Goal: Find contact information: Find contact information

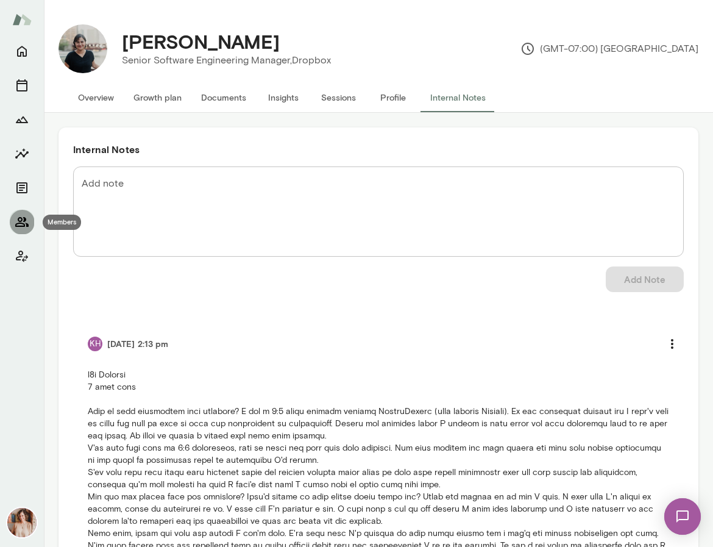
click at [19, 225] on icon "Members" at bounding box center [21, 222] width 13 height 10
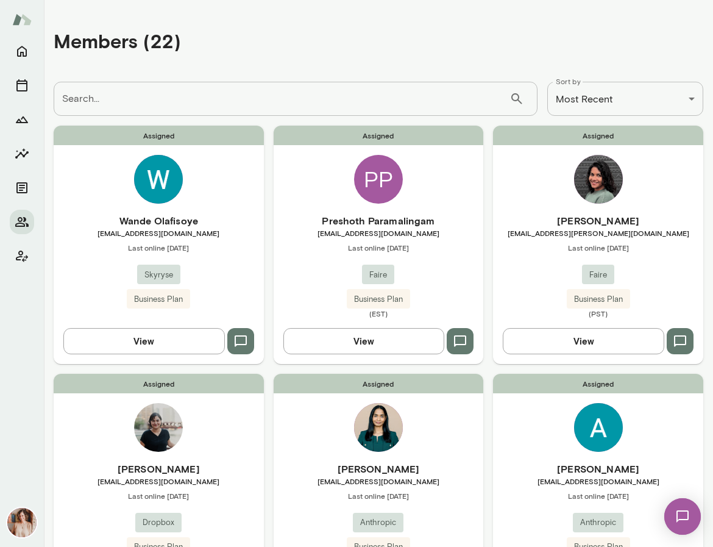
click at [534, 261] on div "[PERSON_NAME] [EMAIL_ADDRESS][PERSON_NAME][DOMAIN_NAME] Last online [DATE] Fair…" at bounding box center [598, 265] width 210 height 105
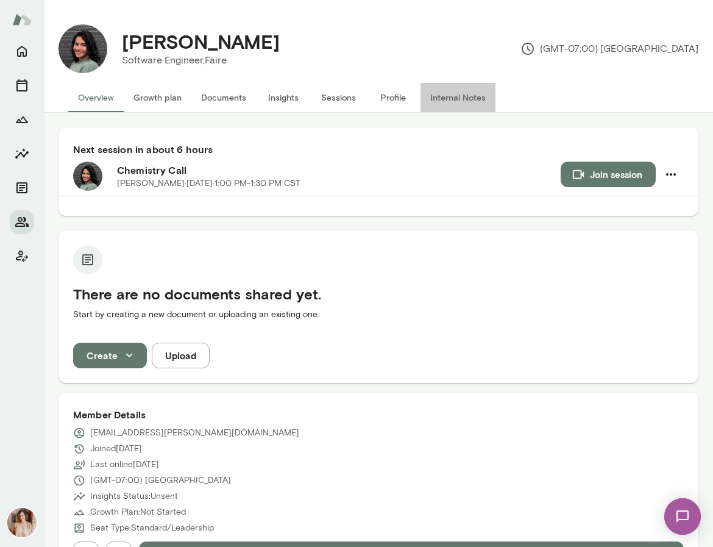
click at [444, 97] on button "Internal Notes" at bounding box center [457, 97] width 75 height 29
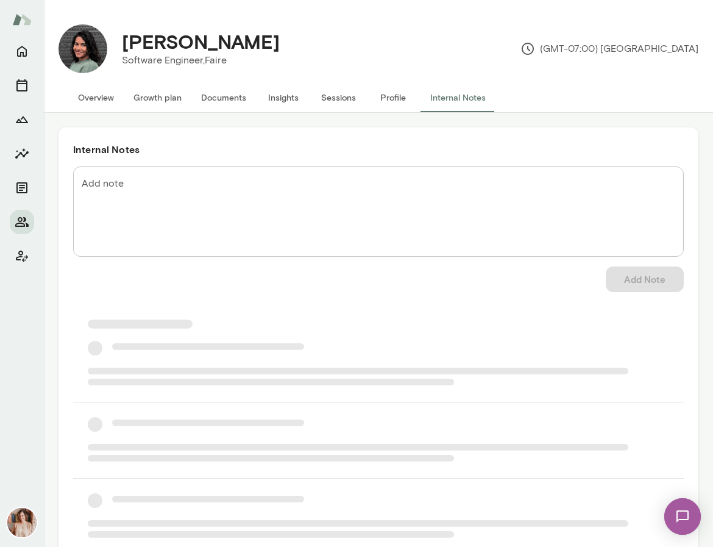
click at [394, 98] on button "Profile" at bounding box center [393, 97] width 55 height 29
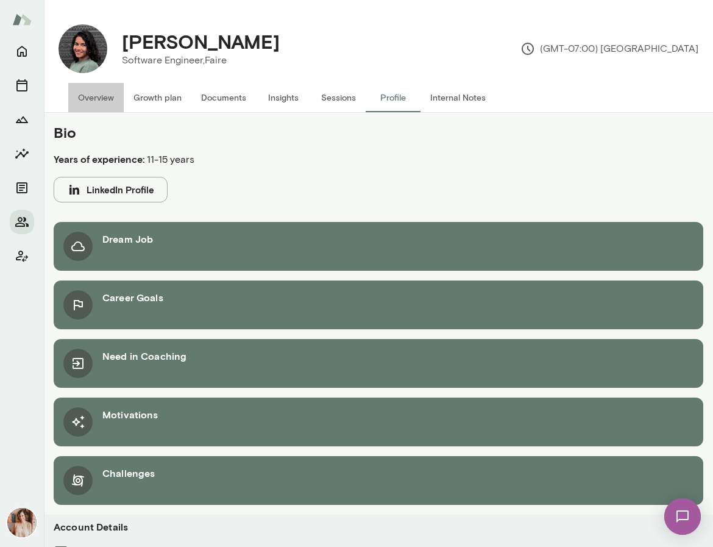
click at [101, 96] on button "Overview" at bounding box center [95, 97] width 55 height 29
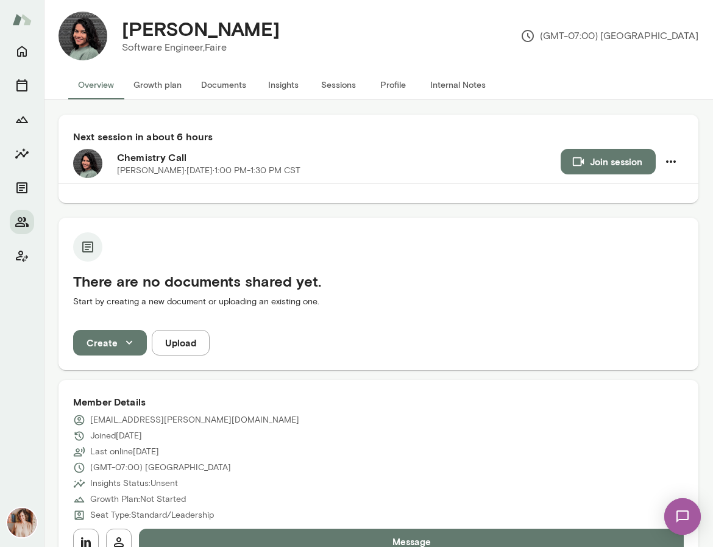
scroll to position [16, 0]
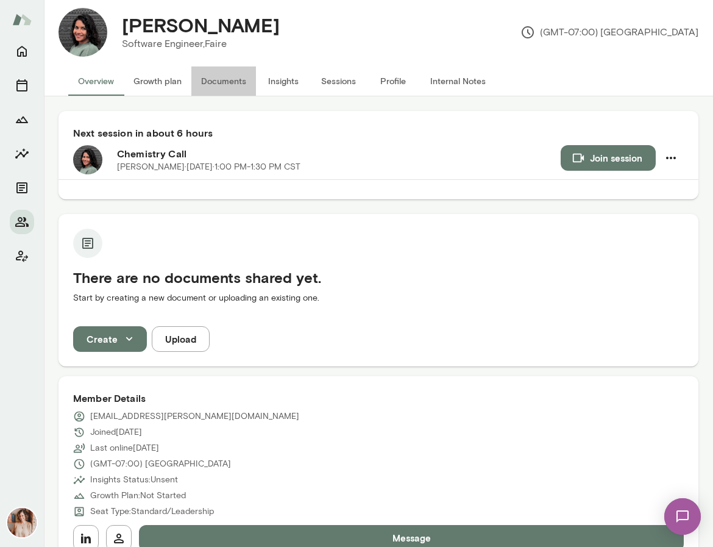
click at [223, 83] on button "Documents" at bounding box center [223, 80] width 65 height 29
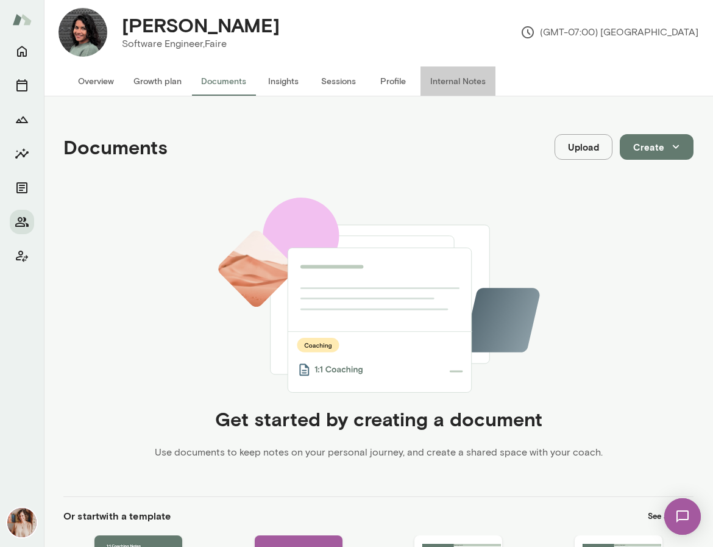
click at [445, 85] on button "Internal Notes" at bounding box center [457, 80] width 75 height 29
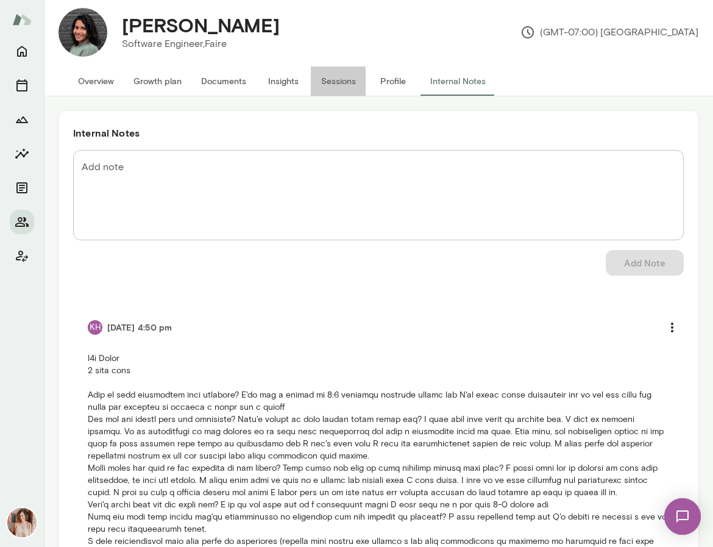
click at [362, 85] on button "Sessions" at bounding box center [338, 80] width 55 height 29
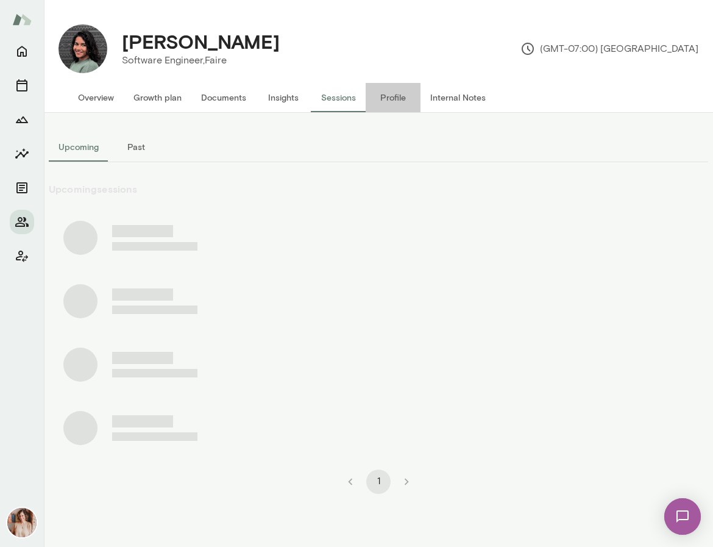
click at [385, 104] on button "Profile" at bounding box center [393, 97] width 55 height 29
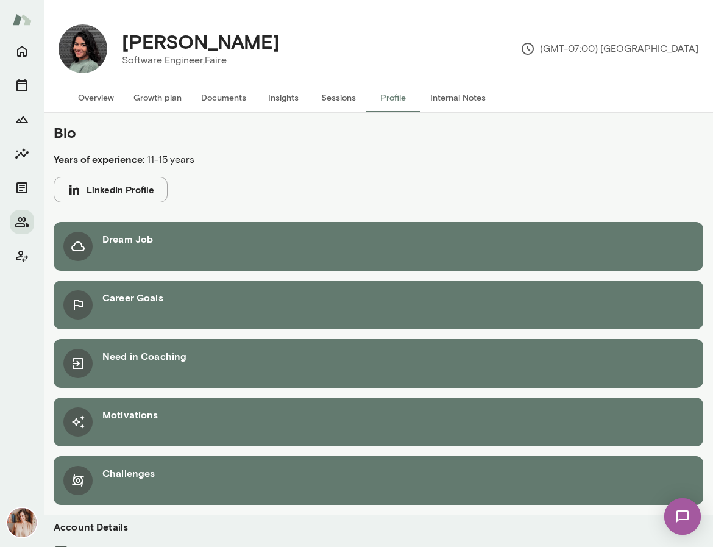
click at [107, 97] on button "Overview" at bounding box center [95, 97] width 55 height 29
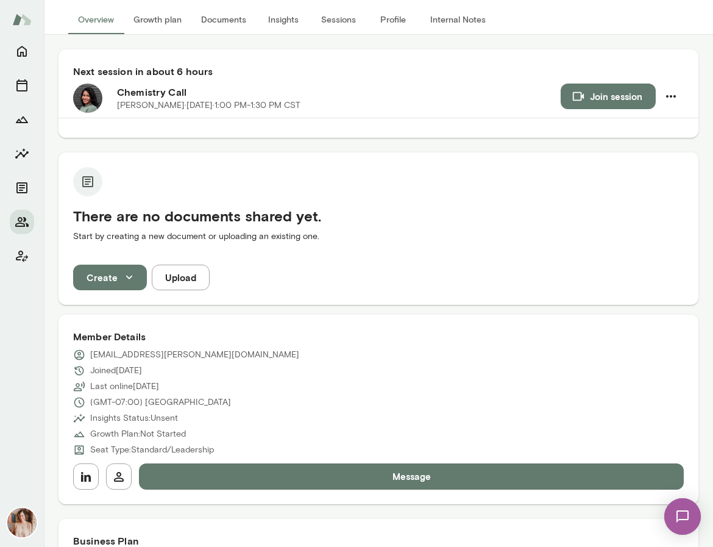
scroll to position [79, 0]
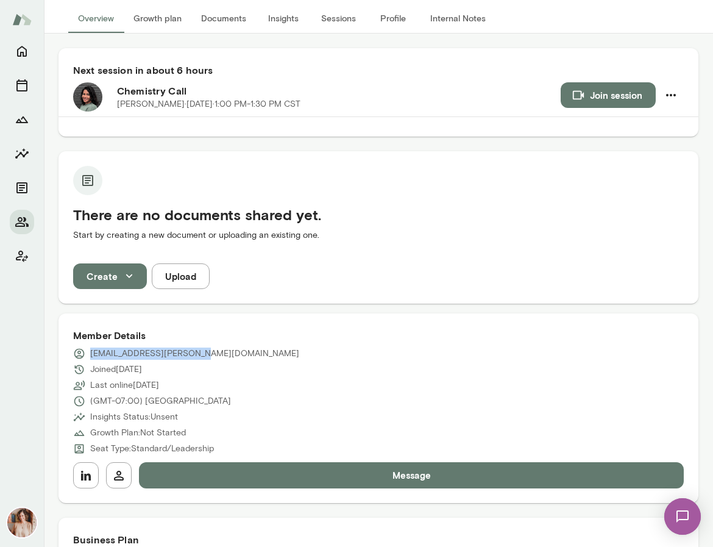
drag, startPoint x: 93, startPoint y: 353, endPoint x: 190, endPoint y: 355, distance: 97.5
click at [190, 355] on div "[EMAIL_ADDRESS][PERSON_NAME][DOMAIN_NAME]" at bounding box center [378, 353] width 611 height 12
copy p "[EMAIL_ADDRESS][PERSON_NAME][DOMAIN_NAME]"
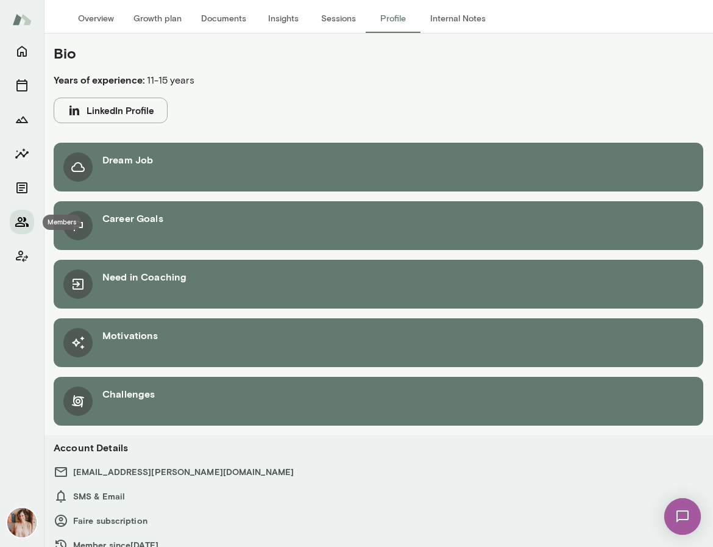
click at [26, 221] on icon "Members" at bounding box center [22, 221] width 15 height 15
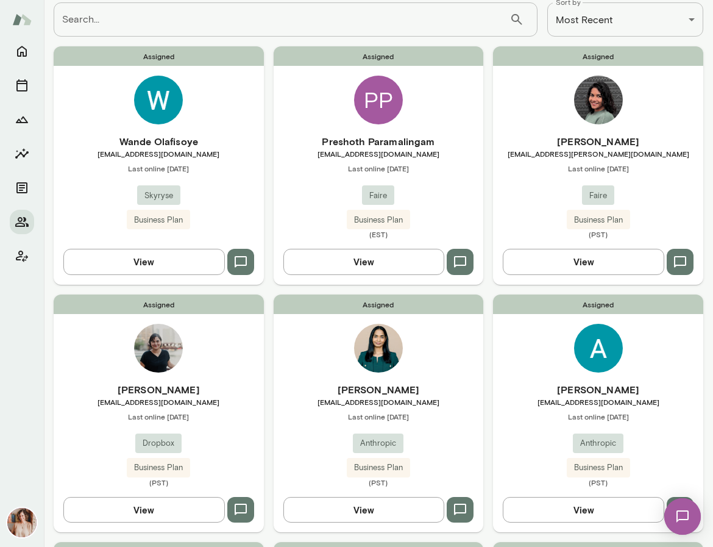
click at [154, 151] on span "[EMAIL_ADDRESS][DOMAIN_NAME]" at bounding box center [159, 154] width 210 height 10
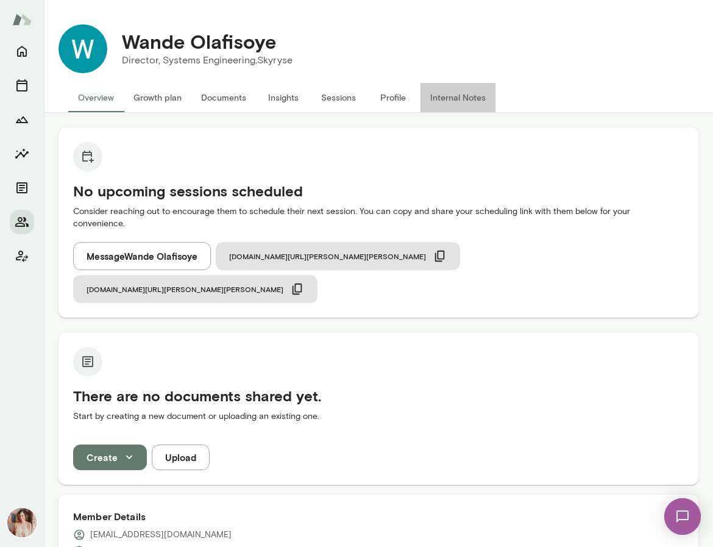
click at [453, 98] on button "Internal Notes" at bounding box center [457, 97] width 75 height 29
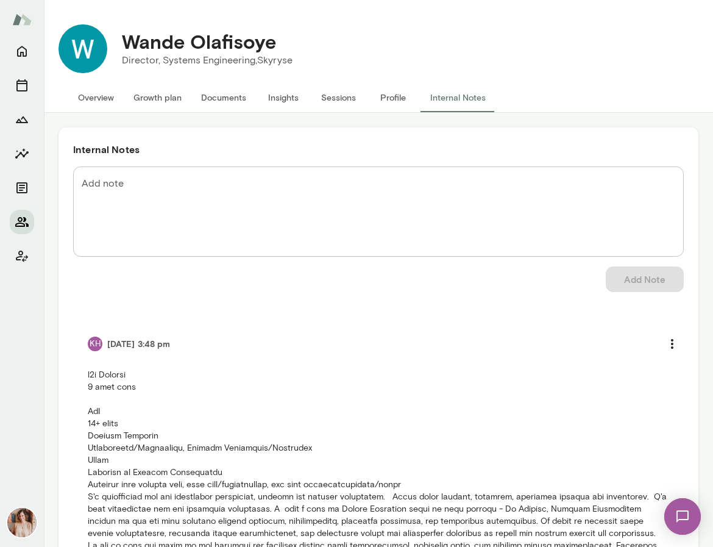
click at [17, 218] on icon "Members" at bounding box center [22, 221] width 15 height 15
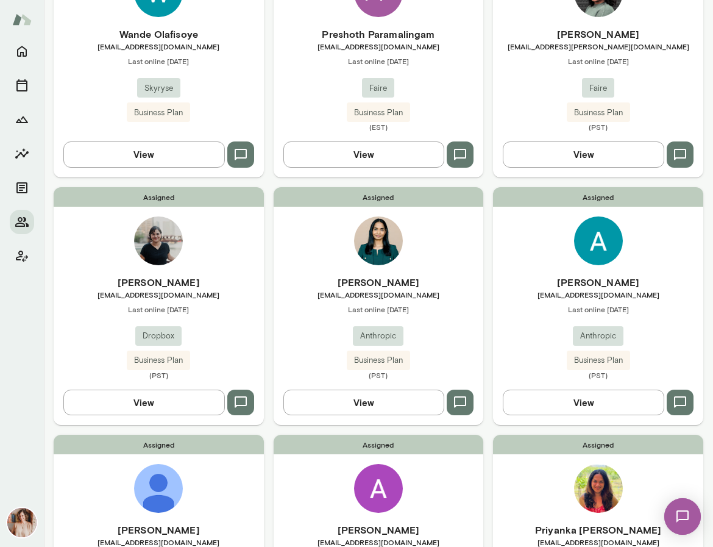
scroll to position [193, 0]
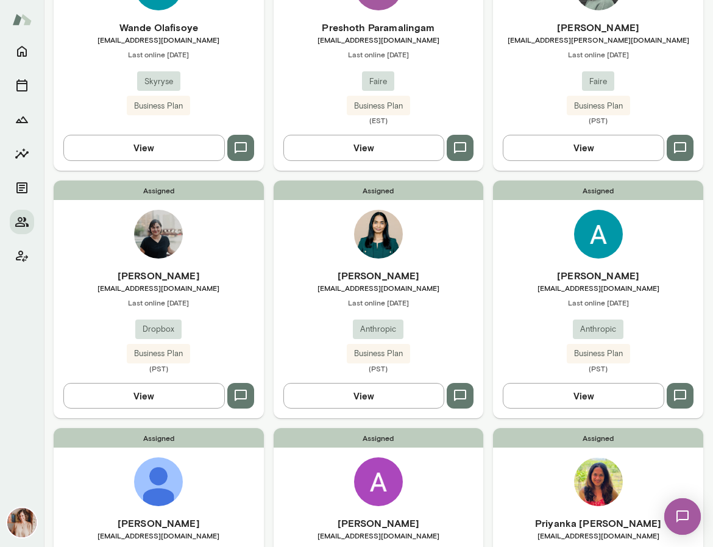
click at [539, 248] on div "Assigned [PERSON_NAME] [EMAIL_ADDRESS][DOMAIN_NAME] Last online [DATE] Anthropi…" at bounding box center [598, 299] width 210 height 238
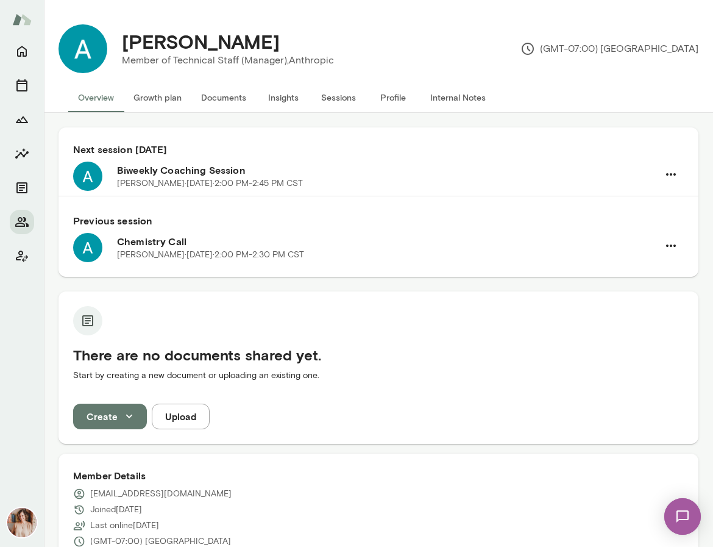
drag, startPoint x: 288, startPoint y: 43, endPoint x: 126, endPoint y: 30, distance: 163.2
click at [126, 30] on div "[PERSON_NAME]" at bounding box center [228, 41] width 232 height 23
copy h4 "[PERSON_NAME]"
click at [477, 102] on button "Internal Notes" at bounding box center [457, 97] width 75 height 29
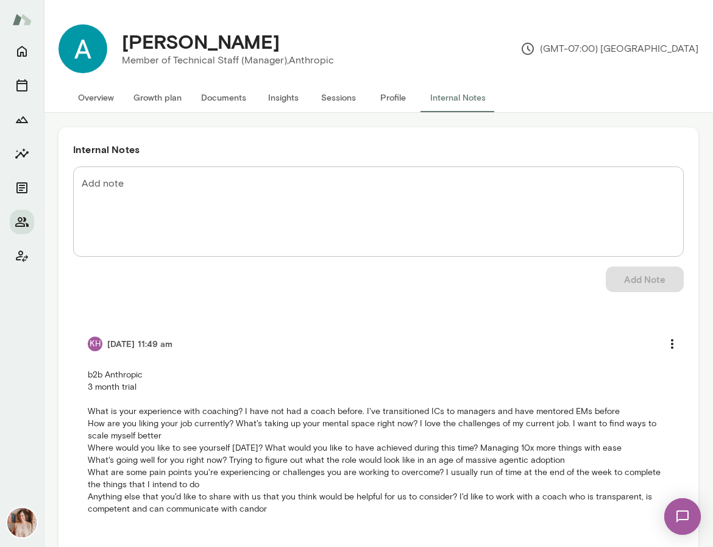
click at [396, 97] on button "Profile" at bounding box center [393, 97] width 55 height 29
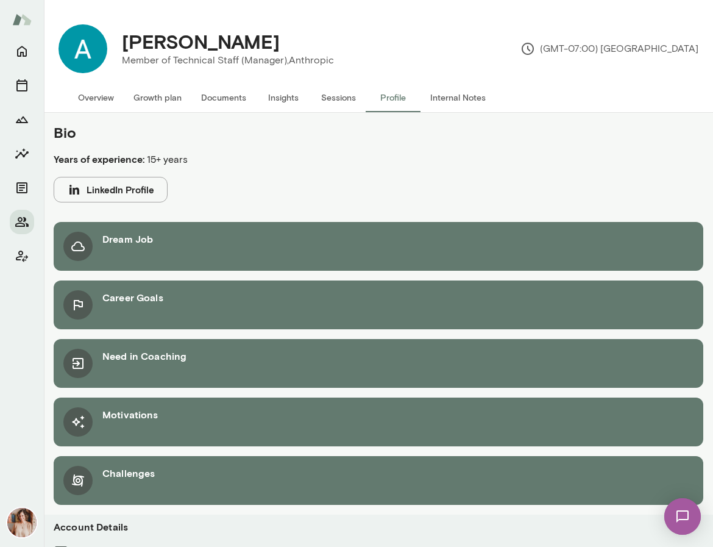
click at [140, 186] on button "LinkedIn Profile" at bounding box center [111, 190] width 114 height 26
click at [25, 213] on button "Members" at bounding box center [22, 222] width 24 height 24
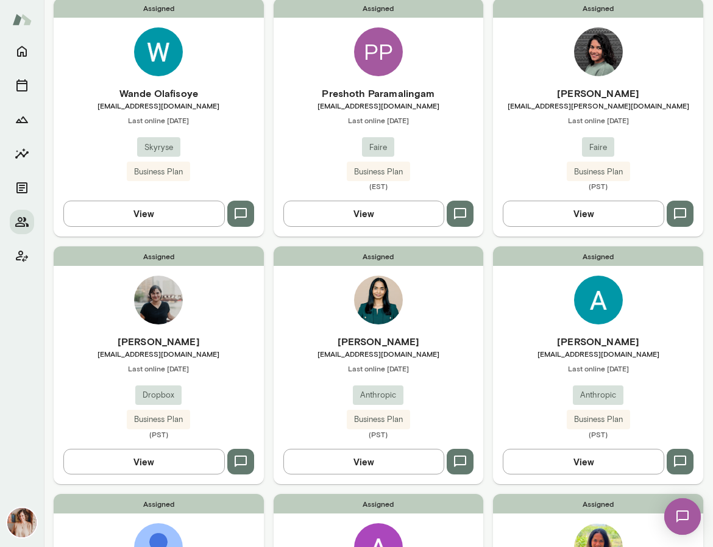
scroll to position [144, 0]
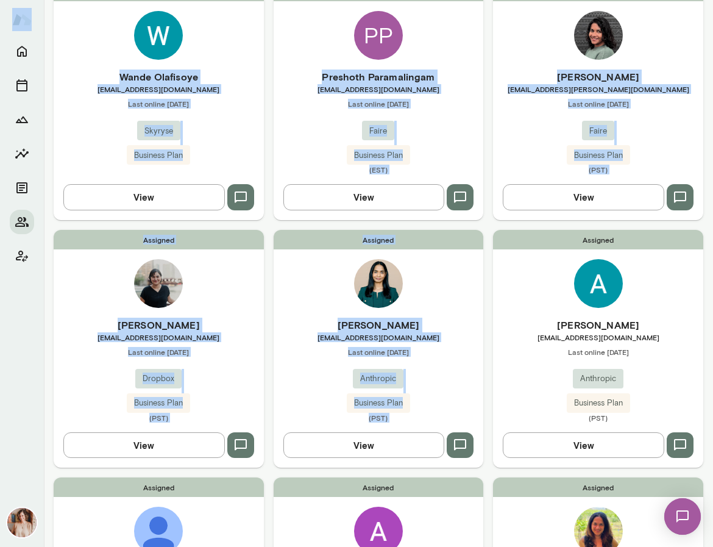
drag, startPoint x: 707, startPoint y: 227, endPoint x: 736, endPoint y: 227, distance: 28.6
click at [712, 0] on html "**********" at bounding box center [356, 0] width 713 height 0
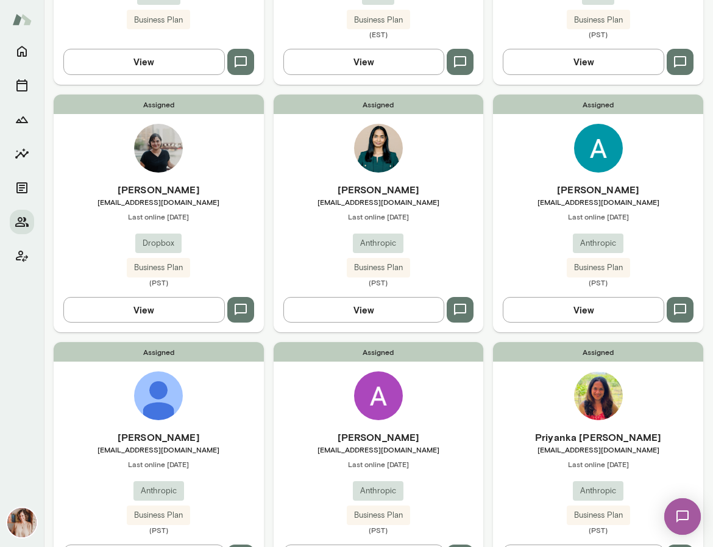
scroll to position [0, 0]
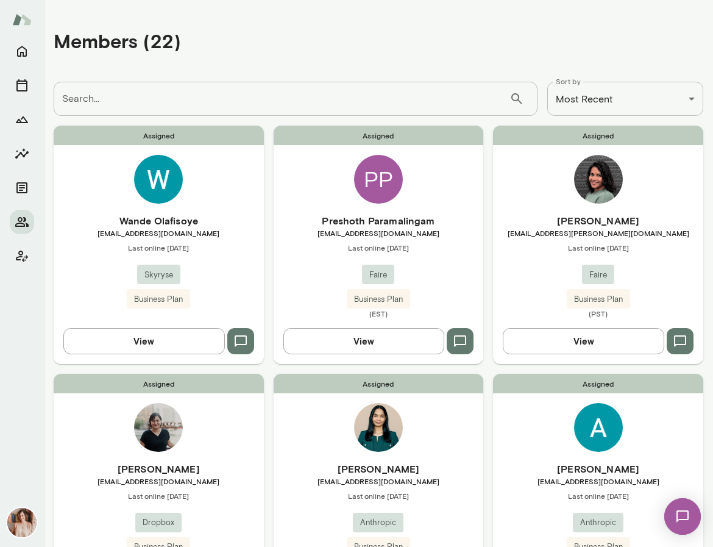
click at [113, 316] on div "Assigned [PERSON_NAME] [EMAIL_ADDRESS][DOMAIN_NAME] Last online [DATE] Skyryse …" at bounding box center [159, 245] width 210 height 238
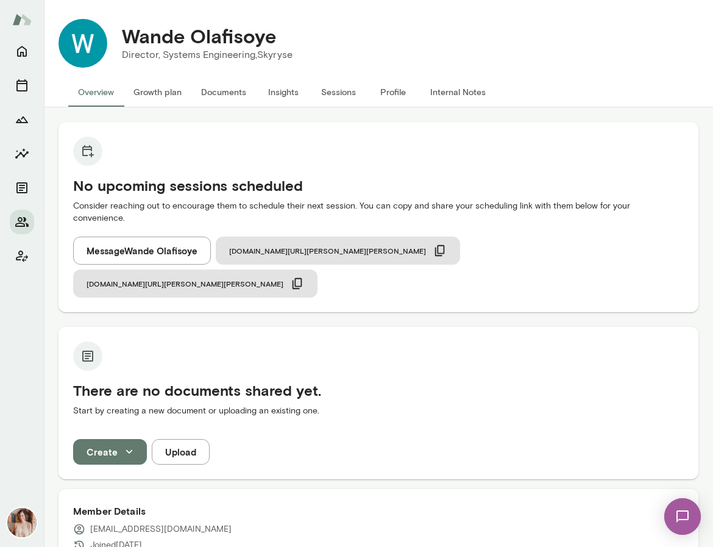
scroll to position [27, 0]
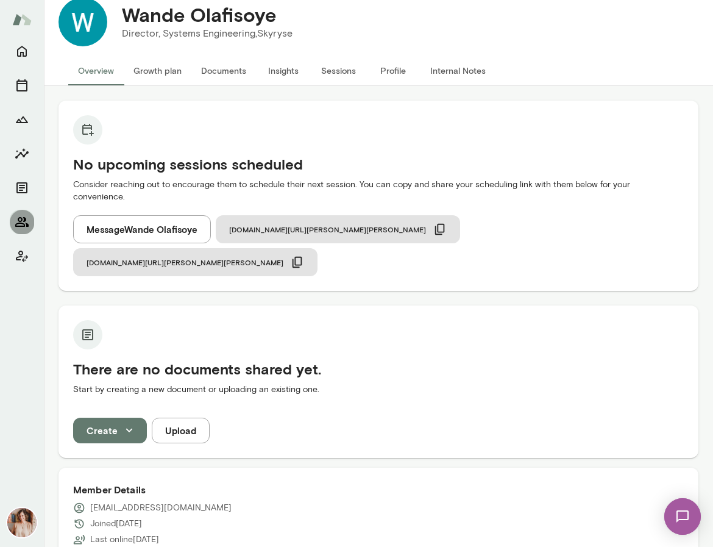
click at [23, 222] on icon "Members" at bounding box center [22, 221] width 15 height 15
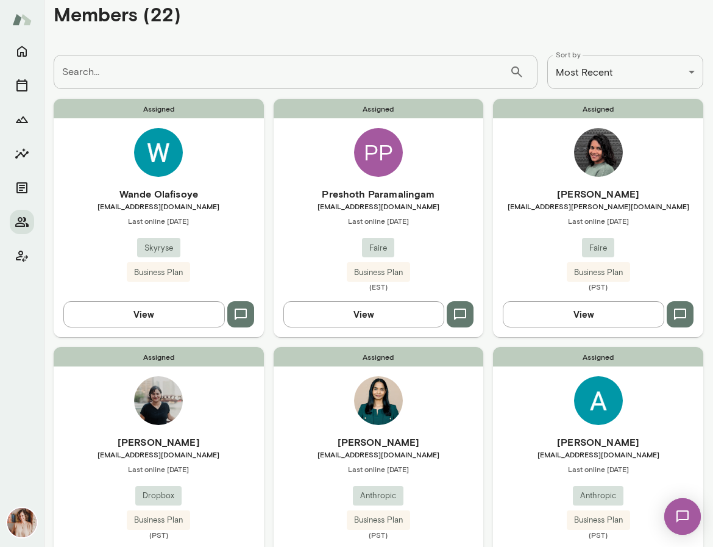
click at [346, 203] on span "[EMAIL_ADDRESS][DOMAIN_NAME]" at bounding box center [379, 206] width 210 height 10
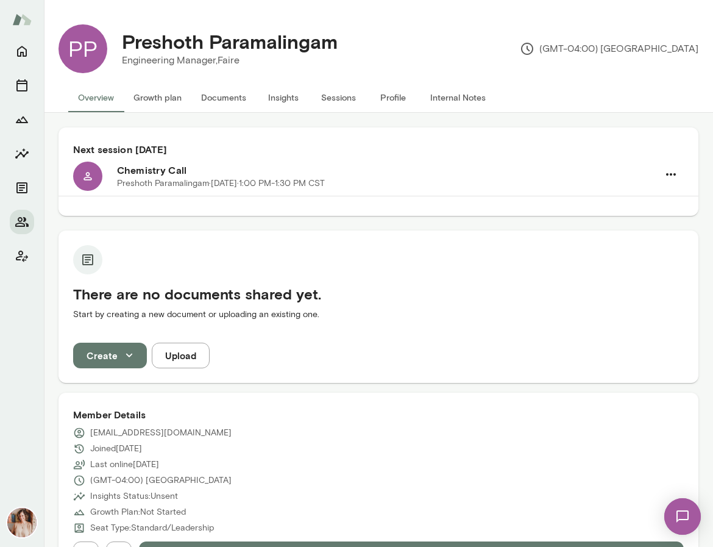
click at [344, 99] on button "Sessions" at bounding box center [338, 97] width 55 height 29
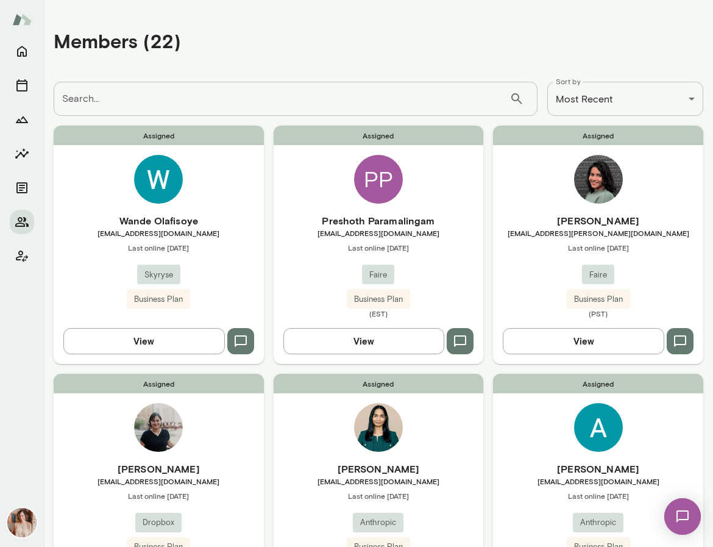
click at [551, 243] on span "Last online [DATE]" at bounding box center [598, 248] width 210 height 10
click at [219, 447] on div "Assigned [PERSON_NAME] [PERSON_NAME][EMAIL_ADDRESS][DOMAIN_NAME] Last online [D…" at bounding box center [159, 493] width 210 height 238
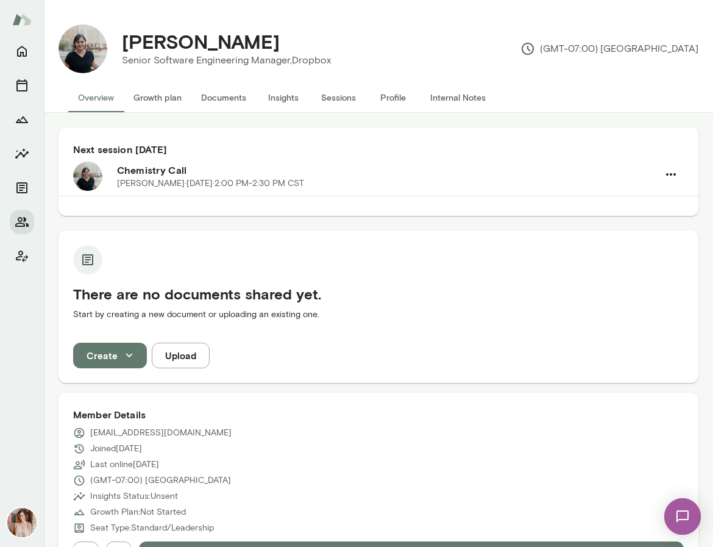
click at [337, 97] on button "Sessions" at bounding box center [338, 97] width 55 height 29
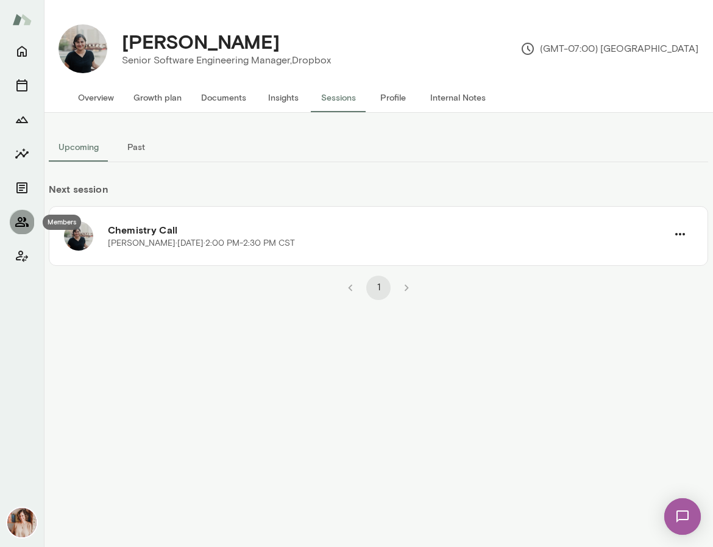
click at [21, 224] on icon "Members" at bounding box center [22, 221] width 15 height 15
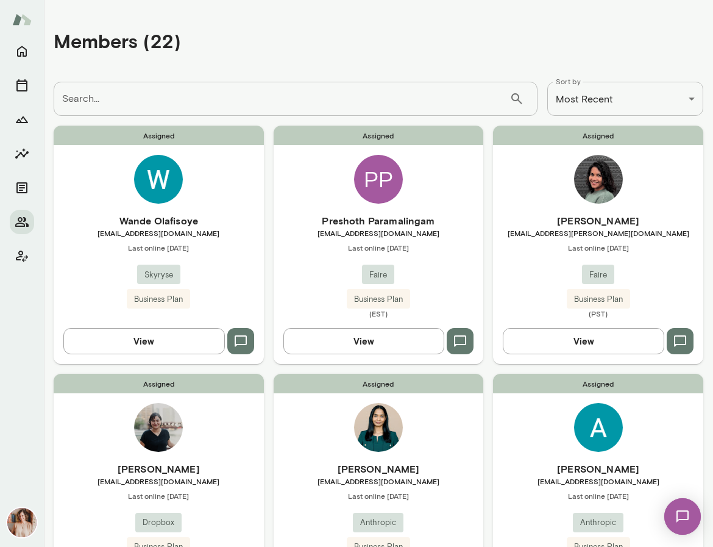
click at [313, 450] on div "Assigned [PERSON_NAME] [EMAIL_ADDRESS][DOMAIN_NAME] Last online [DATE] Anthropi…" at bounding box center [379, 493] width 210 height 238
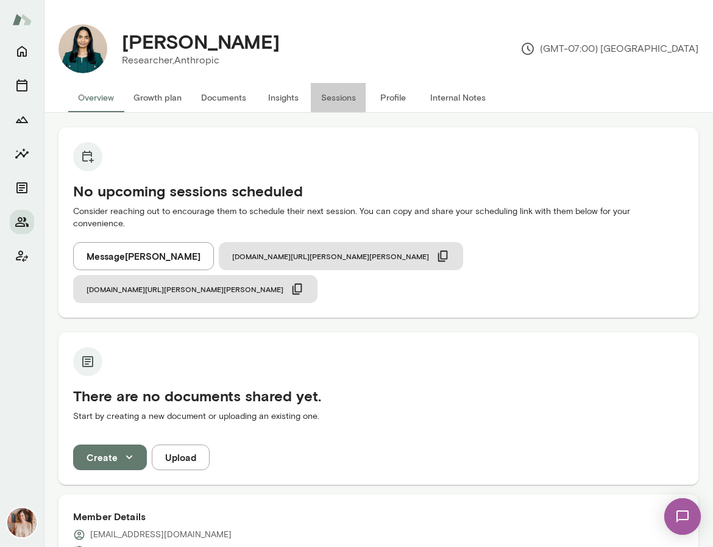
click at [352, 101] on button "Sessions" at bounding box center [338, 97] width 55 height 29
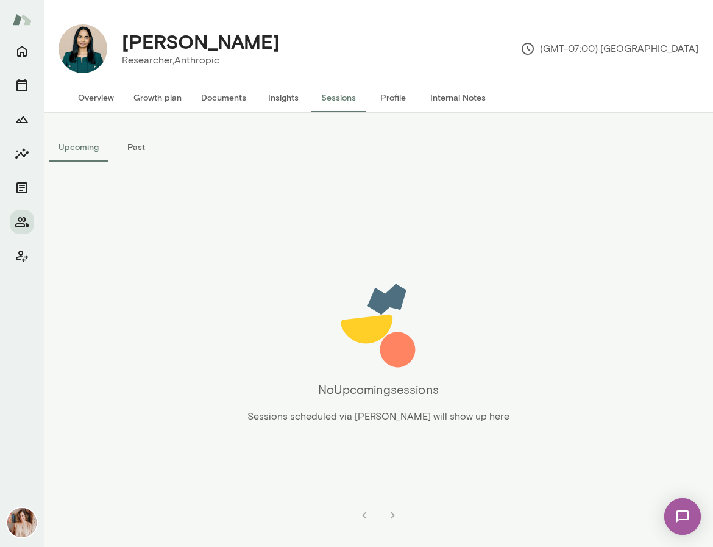
click at [172, 140] on div "Upcoming Past" at bounding box center [378, 146] width 659 height 29
click at [142, 143] on button "Past" at bounding box center [135, 146] width 55 height 29
click at [87, 146] on button "Upcoming" at bounding box center [79, 146] width 60 height 29
click at [346, 99] on button "Sessions" at bounding box center [338, 97] width 55 height 29
click at [150, 151] on button "Past" at bounding box center [135, 146] width 55 height 29
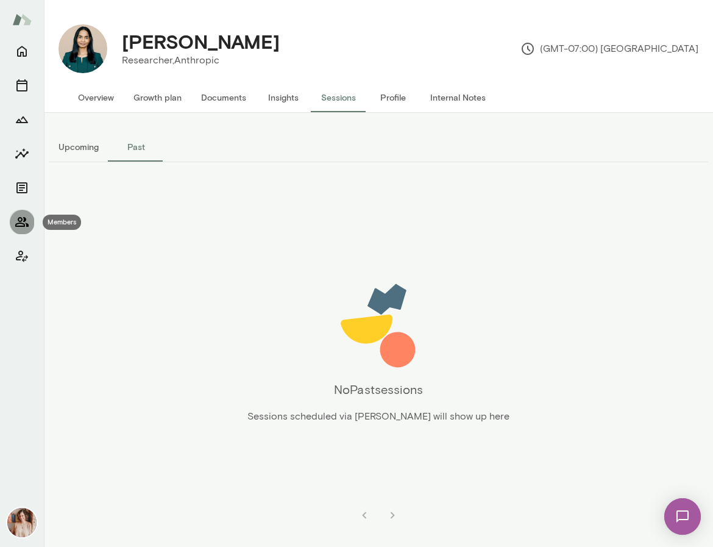
click at [24, 227] on icon "Members" at bounding box center [22, 221] width 15 height 15
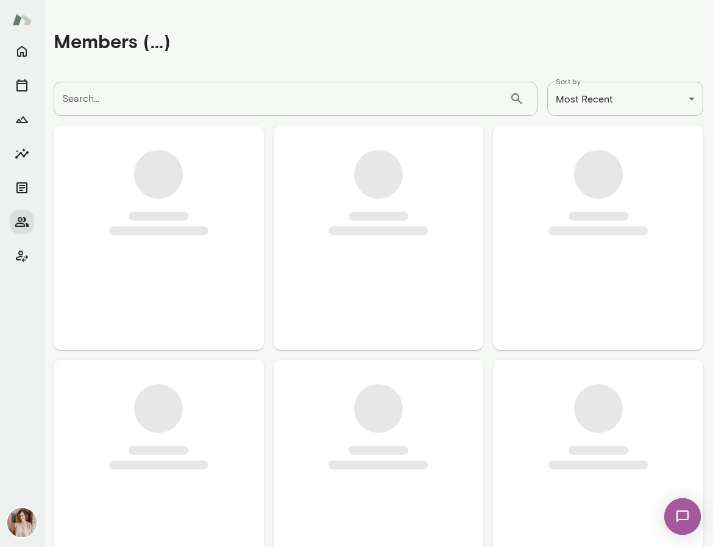
click at [140, 246] on div at bounding box center [159, 238] width 210 height 224
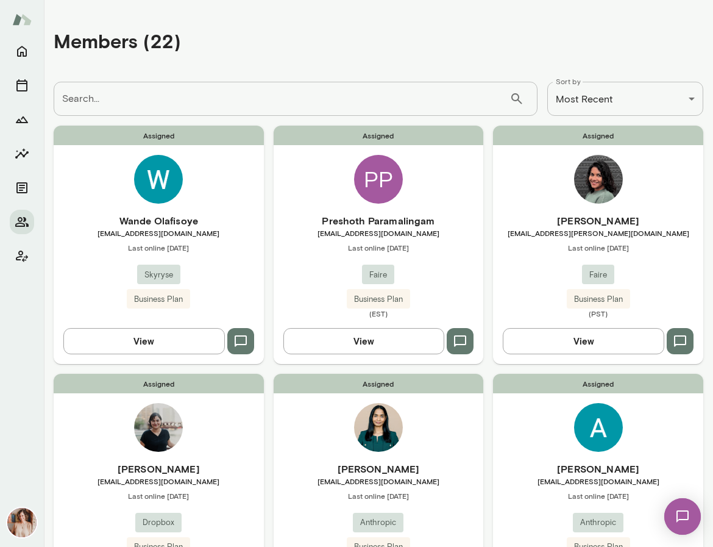
click at [121, 237] on span "[EMAIL_ADDRESS][DOMAIN_NAME]" at bounding box center [159, 233] width 210 height 10
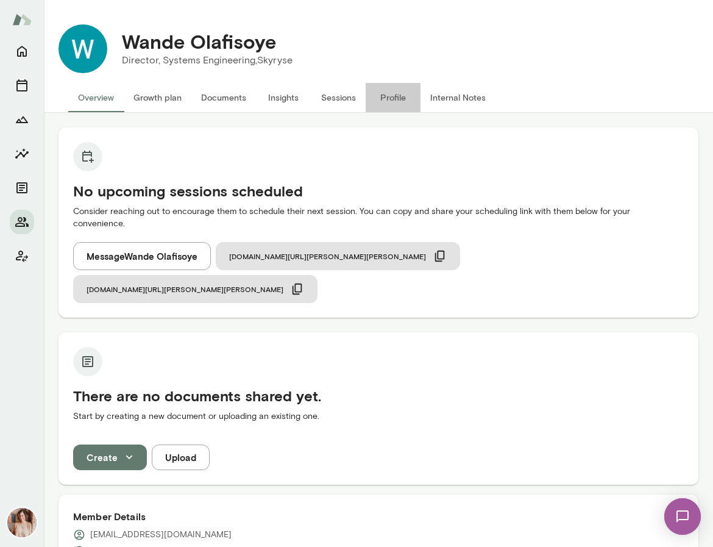
click at [399, 96] on button "Profile" at bounding box center [393, 97] width 55 height 29
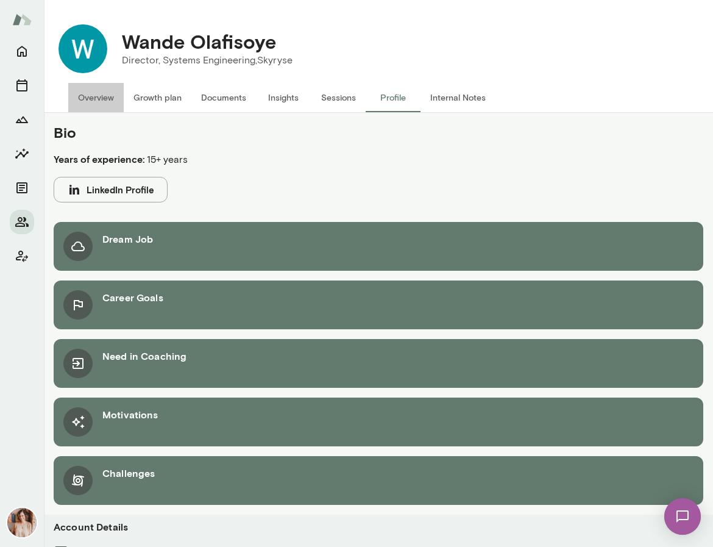
click at [105, 94] on button "Overview" at bounding box center [95, 97] width 55 height 29
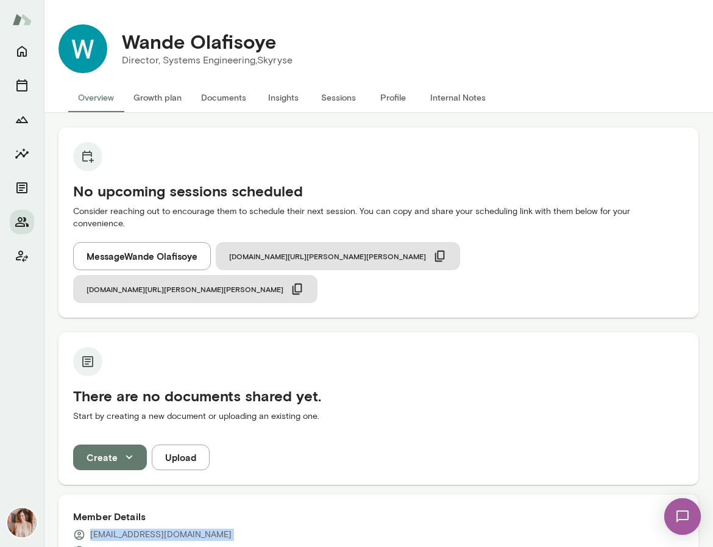
drag, startPoint x: 216, startPoint y: 509, endPoint x: 91, endPoint y: 499, distance: 124.7
copy div "[EMAIL_ADDRESS][DOMAIN_NAME]"
click at [169, 528] on p "[EMAIL_ADDRESS][DOMAIN_NAME]" at bounding box center [160, 534] width 141 height 12
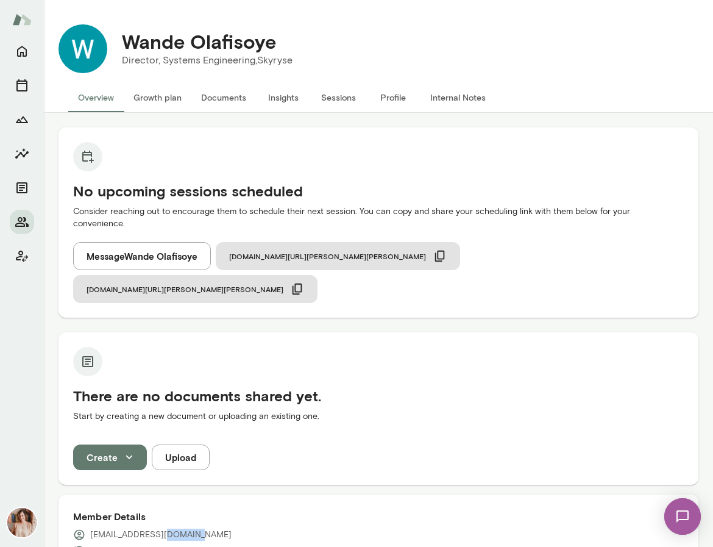
click at [169, 528] on p "[EMAIL_ADDRESS][DOMAIN_NAME]" at bounding box center [160, 534] width 141 height 12
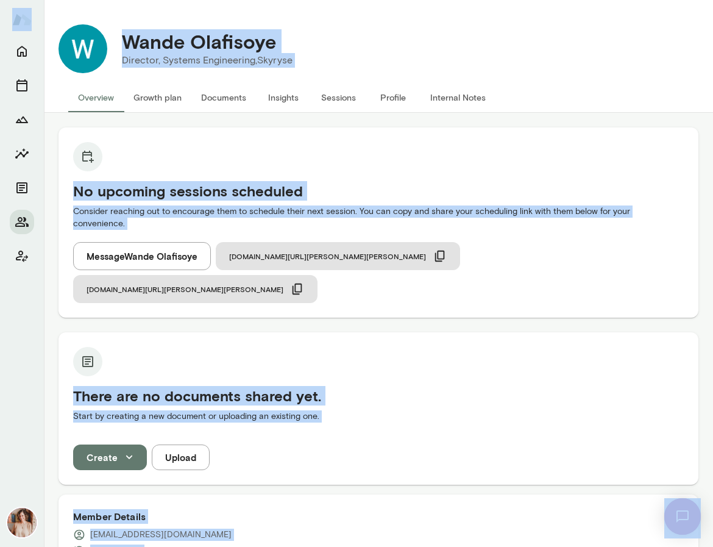
click at [169, 528] on p "[EMAIL_ADDRESS][DOMAIN_NAME]" at bounding box center [160, 534] width 141 height 12
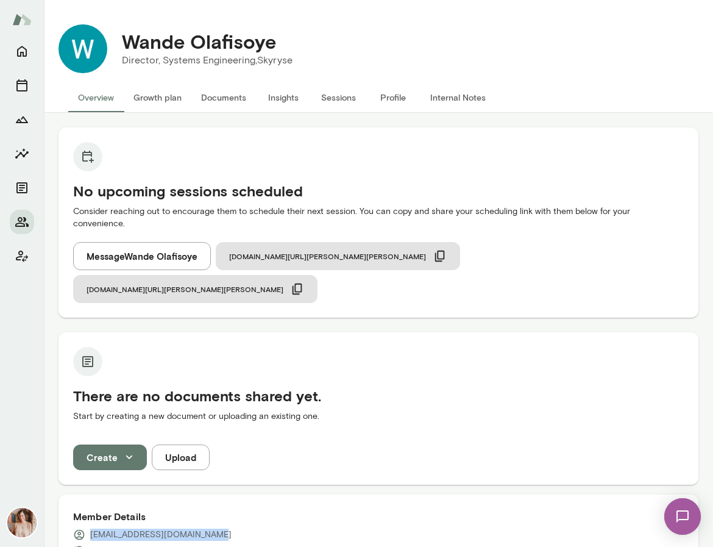
drag, startPoint x: 219, startPoint y: 500, endPoint x: 75, endPoint y: 499, distance: 144.4
click at [75, 528] on div "[EMAIL_ADDRESS][DOMAIN_NAME]" at bounding box center [378, 534] width 611 height 12
copy div "[EMAIL_ADDRESS][DOMAIN_NAME]"
